Goal: Find specific page/section: Find specific page/section

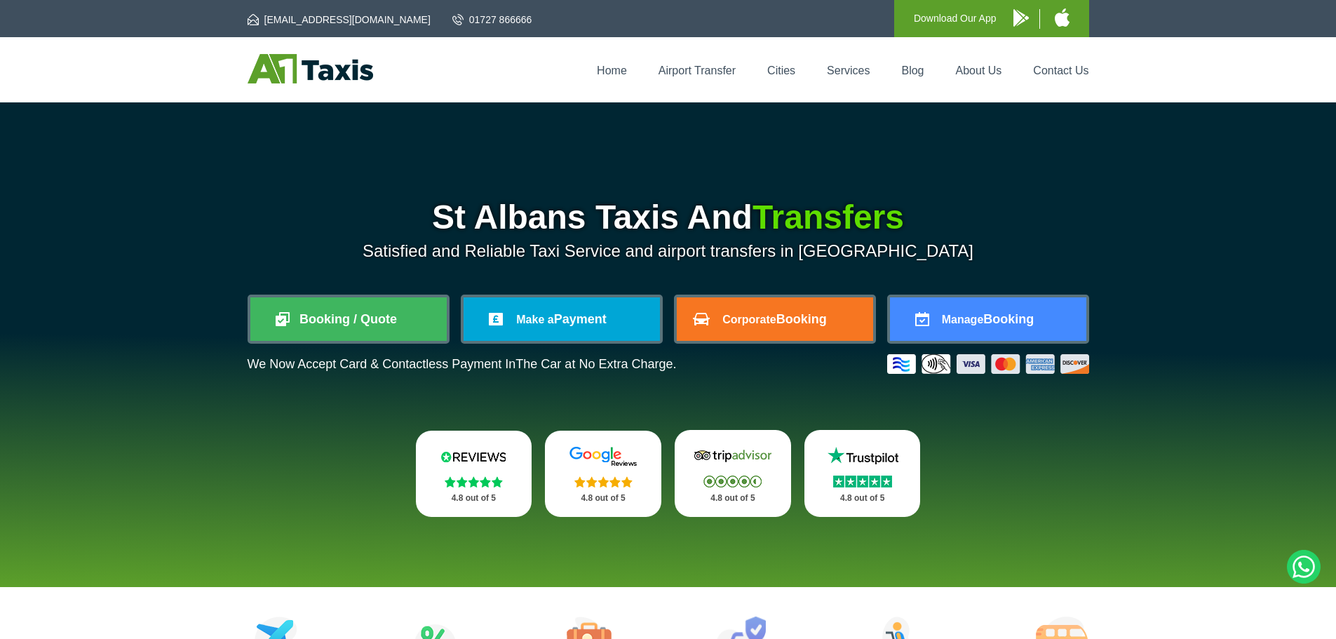
click at [871, 482] on img at bounding box center [862, 481] width 59 height 12
drag, startPoint x: 0, startPoint y: 0, endPoint x: 865, endPoint y: 464, distance: 981.2
click at [865, 466] on div at bounding box center [863, 456] width 86 height 23
